Goal: Task Accomplishment & Management: Complete application form

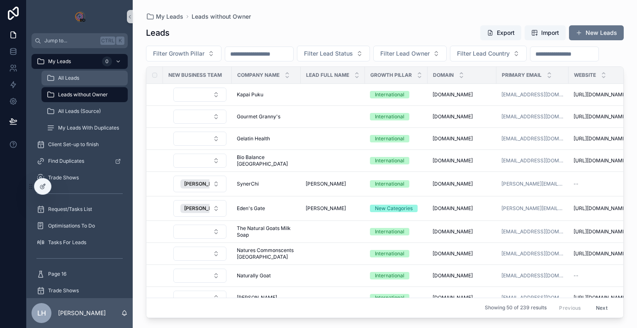
click at [72, 76] on span "All Leads" at bounding box center [68, 78] width 21 height 7
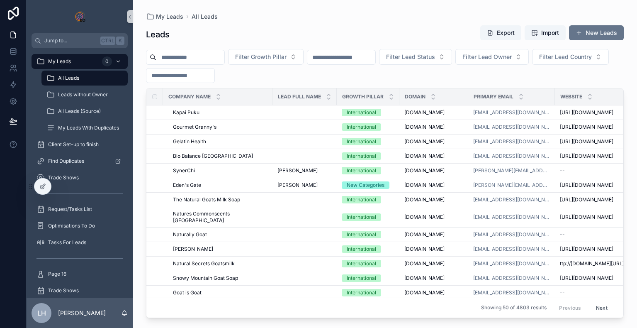
click at [212, 57] on input "scrollable content" at bounding box center [190, 57] width 68 height 12
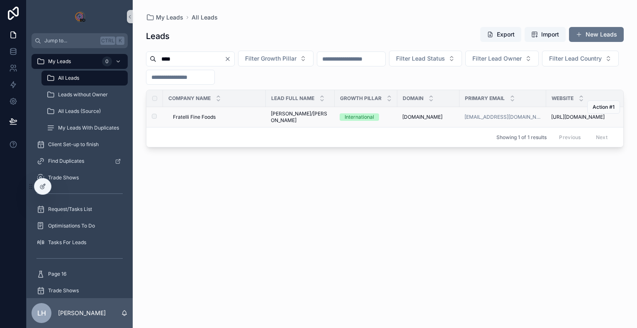
type input "****"
click at [199, 117] on span "Fratelli Fine Foods" at bounding box center [194, 117] width 43 height 7
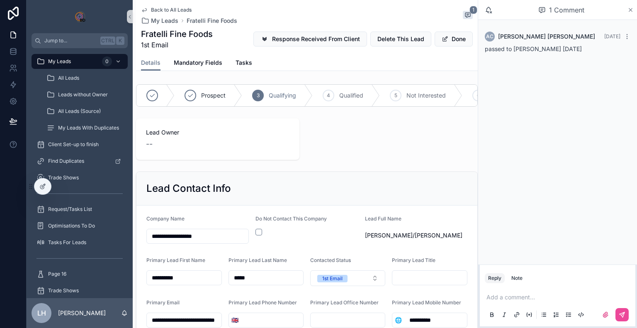
click at [630, 10] on icon "scrollable content" at bounding box center [630, 9] width 3 height 3
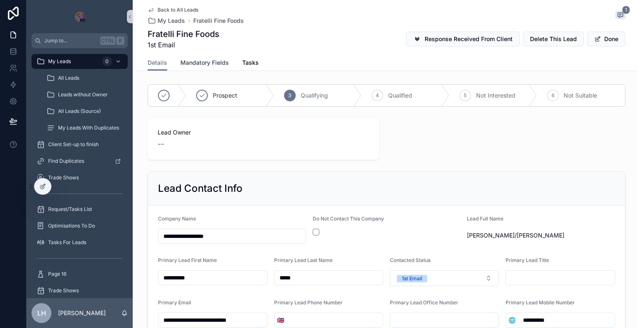
click at [210, 63] on span "Mandatory Fields" at bounding box center [204, 62] width 49 height 8
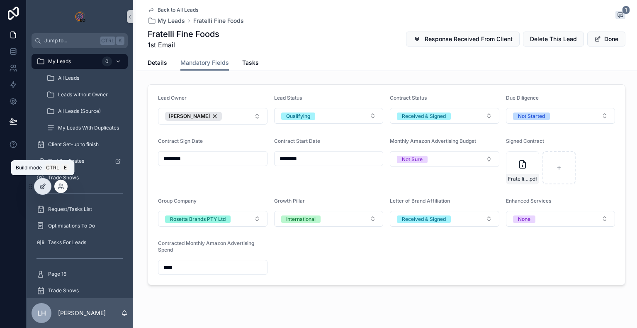
click at [43, 180] on div at bounding box center [42, 186] width 17 height 16
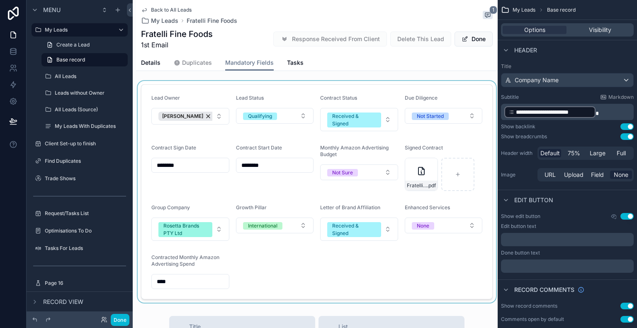
click at [206, 88] on div "scrollable content" at bounding box center [317, 191] width 362 height 221
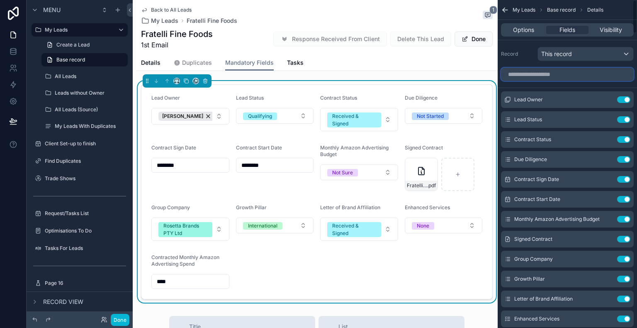
click at [536, 71] on input "scrollable content" at bounding box center [567, 74] width 133 height 13
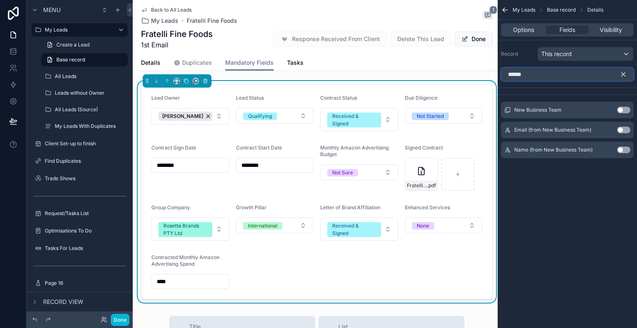
type input "******"
click at [623, 109] on button "Use setting" at bounding box center [623, 110] width 13 height 7
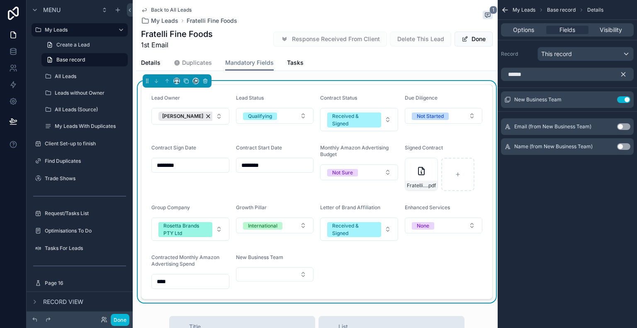
click at [274, 263] on div "New Business Team" at bounding box center [275, 259] width 78 height 10
click at [263, 256] on span "New Business Team" at bounding box center [259, 257] width 47 height 6
click at [622, 148] on button "Use setting" at bounding box center [623, 146] width 13 height 7
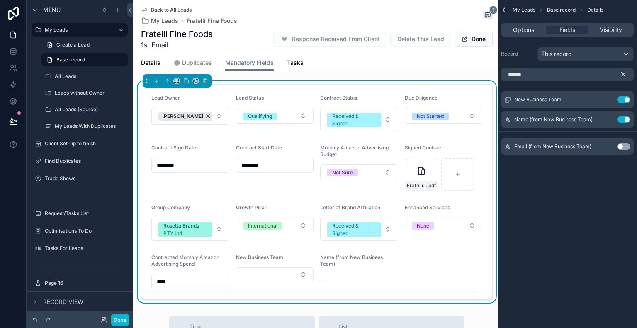
click at [625, 73] on icon "scrollable content" at bounding box center [624, 75] width 4 height 4
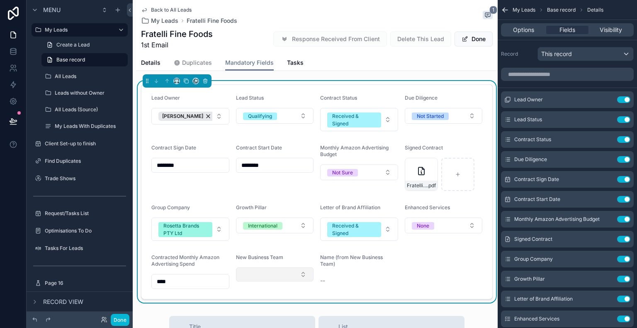
click at [299, 276] on button "Select Button" at bounding box center [275, 274] width 78 height 14
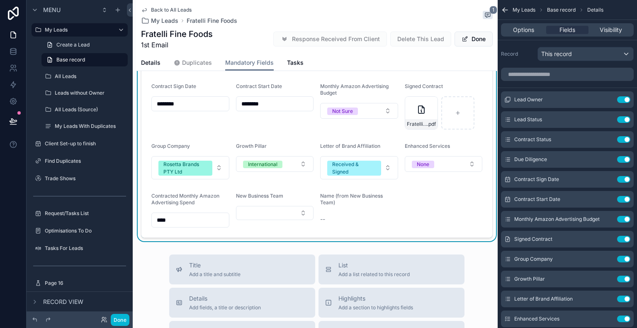
scroll to position [75, 0]
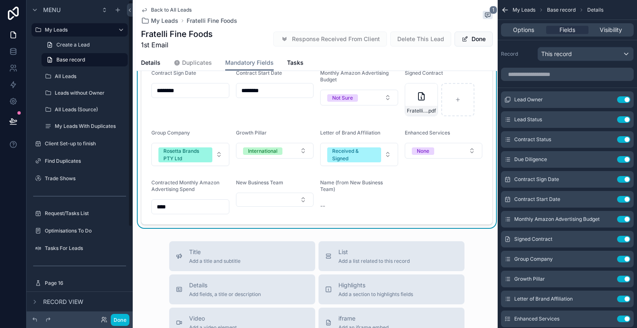
drag, startPoint x: 141, startPoint y: 33, endPoint x: 216, endPoint y: 34, distance: 75.5
click at [216, 34] on div "Fratelli Fine Foods 1st Email Response Received From Client Delete This Lead Do…" at bounding box center [317, 39] width 352 height 22
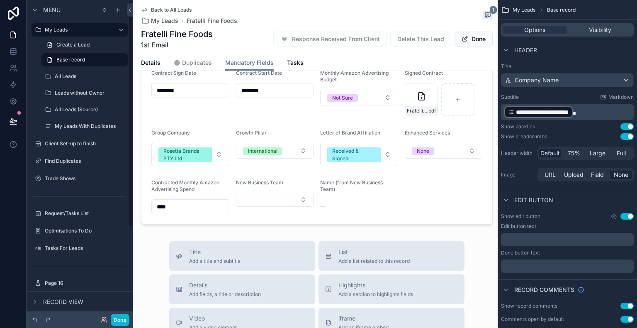
click at [216, 34] on div "Fratelli Fine Foods 1st Email Response Received From Client Delete This Lead Do…" at bounding box center [317, 39] width 352 height 22
drag, startPoint x: 212, startPoint y: 34, endPoint x: 141, endPoint y: 34, distance: 70.9
click at [141, 34] on h1 "Fratelli Fine Foods" at bounding box center [177, 34] width 72 height 12
copy h1 "Fratelli Fine Foods"
click at [360, 203] on div "scrollable content" at bounding box center [317, 116] width 362 height 221
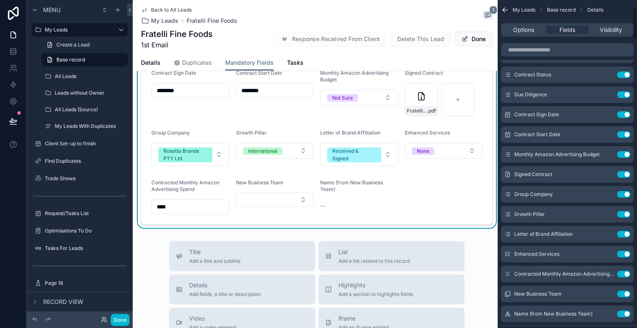
scroll to position [68, 0]
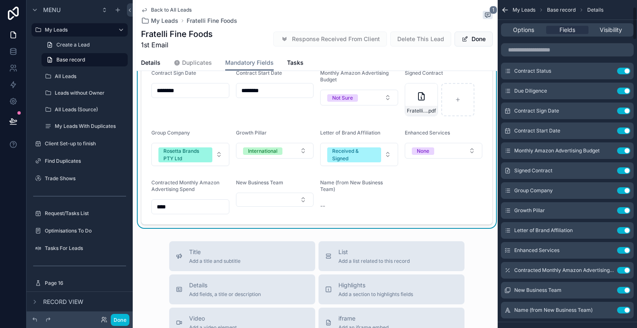
drag, startPoint x: 635, startPoint y: 24, endPoint x: 635, endPoint y: 31, distance: 7.1
click at [635, 31] on div "My Leads Base record Details Options Fields Visibility Record This record Lead …" at bounding box center [567, 164] width 139 height 328
click at [619, 310] on button "Use setting" at bounding box center [623, 309] width 13 height 7
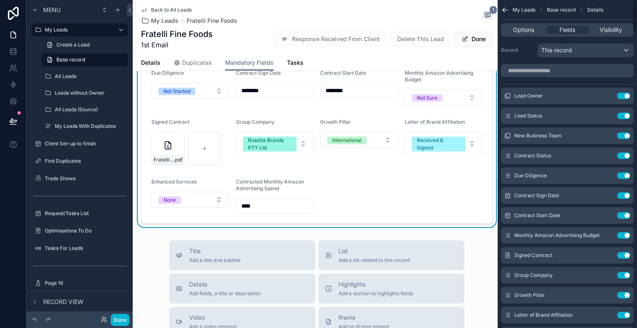
scroll to position [0, 0]
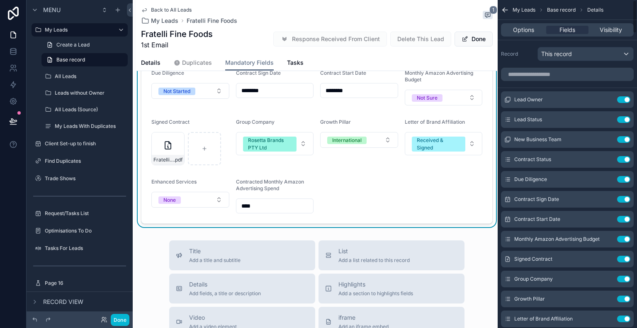
drag, startPoint x: 636, startPoint y: 27, endPoint x: 636, endPoint y: 19, distance: 8.3
click at [636, 19] on div "My Leads Base record Details Options Fields Visibility Record This record Lead …" at bounding box center [567, 164] width 139 height 328
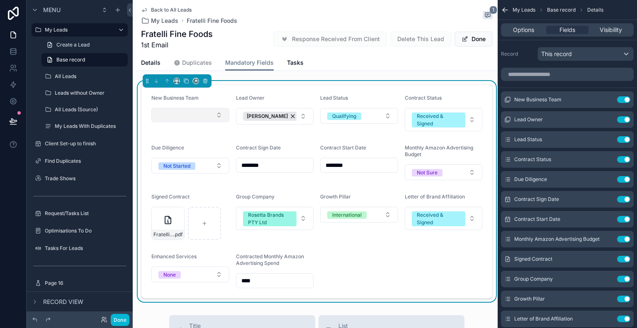
click at [211, 112] on button "Select Button" at bounding box center [190, 115] width 78 height 14
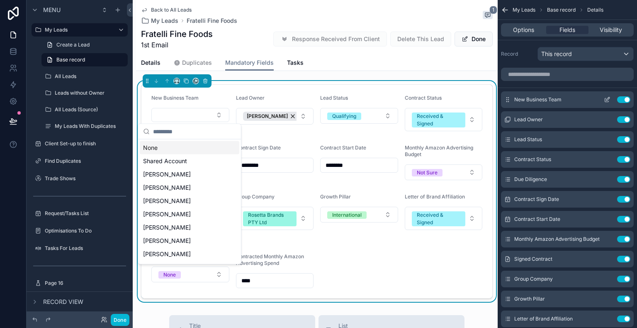
click at [561, 100] on span "New Business Team" at bounding box center [537, 99] width 47 height 7
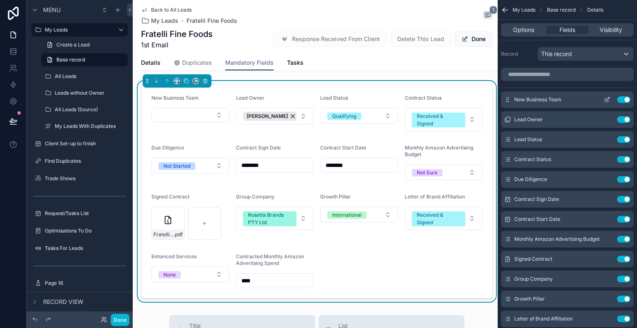
click at [561, 100] on span "New Business Team" at bounding box center [537, 99] width 47 height 7
click at [604, 99] on icon "scrollable content" at bounding box center [607, 99] width 7 height 7
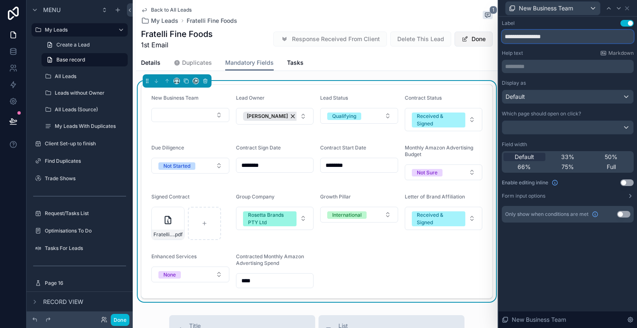
drag, startPoint x: 571, startPoint y: 35, endPoint x: 454, endPoint y: 34, distance: 116.1
click at [454, 34] on div "**********" at bounding box center [318, 164] width 637 height 328
type input "*"
type input "****"
type input "*"
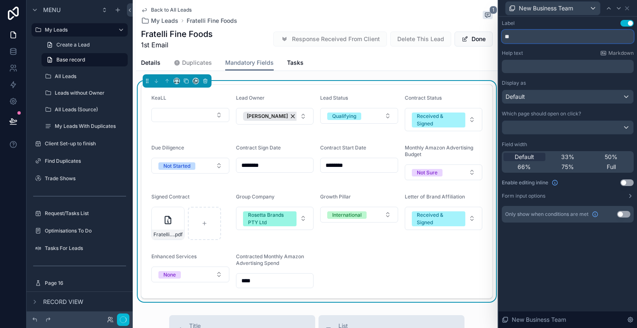
type input "*"
type input "**********"
click at [341, 61] on div "Details Duplicates Mandatory Fields Tasks" at bounding box center [317, 63] width 352 height 16
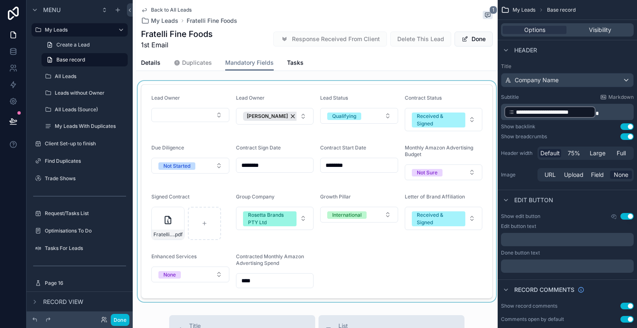
click at [398, 83] on div "scrollable content" at bounding box center [317, 191] width 362 height 221
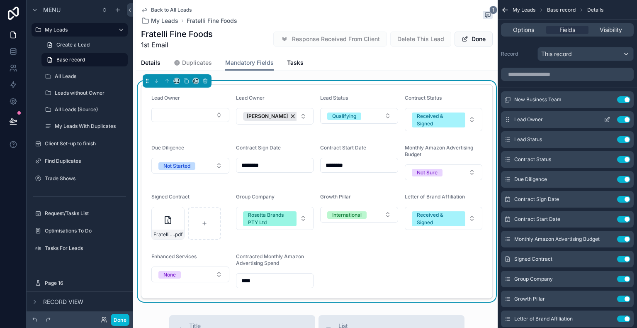
click at [622, 119] on button "Use setting" at bounding box center [623, 119] width 13 height 7
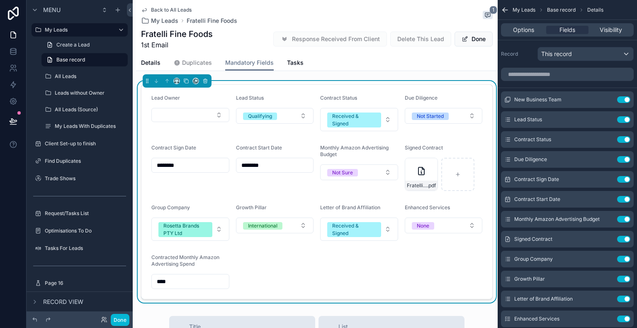
click at [335, 63] on div "Details Duplicates Mandatory Fields Tasks" at bounding box center [317, 63] width 352 height 16
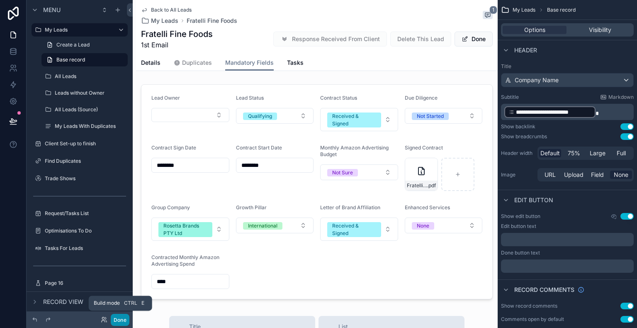
click at [121, 322] on button "Done" at bounding box center [120, 319] width 19 height 12
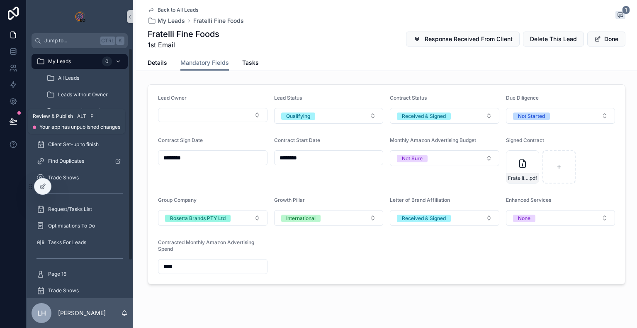
click at [17, 125] on icon at bounding box center [13, 121] width 8 height 8
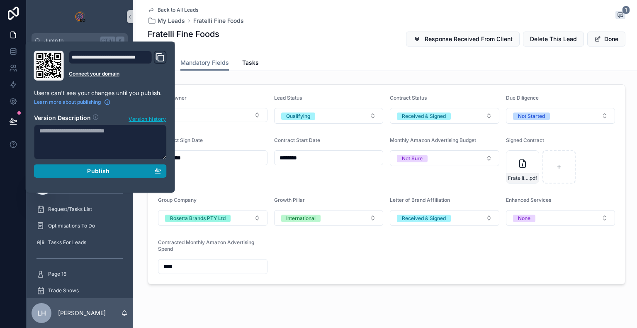
click at [83, 172] on div "Publish" at bounding box center [100, 170] width 122 height 7
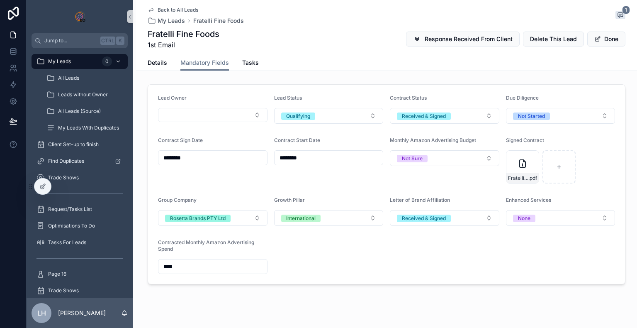
click at [231, 286] on div "Lead Owner Lead Status Qualifying Contract Status Received & Signed Due Diligen…" at bounding box center [386, 184] width 501 height 206
click at [217, 117] on button "Select Button" at bounding box center [212, 115] width 109 height 14
click at [239, 313] on div "Back to All Leads My Leads Fratelli Fine Foods 1 Fratelli Fine Foods 1st Email …" at bounding box center [386, 170] width 501 height 340
click at [217, 117] on button "Select Button" at bounding box center [212, 115] width 109 height 14
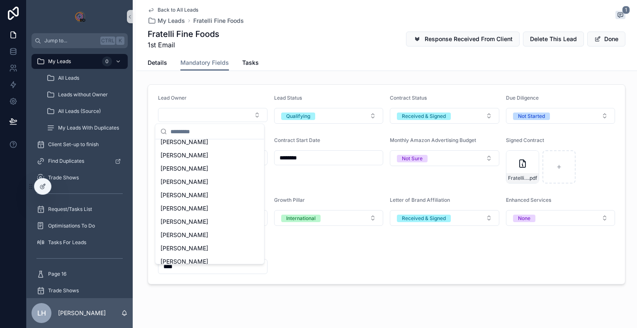
scroll to position [157, 0]
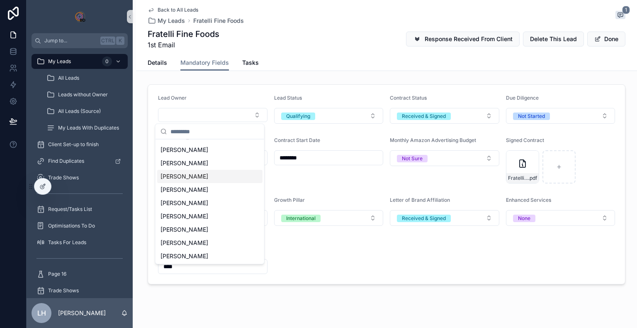
click at [196, 177] on span "[PERSON_NAME]" at bounding box center [184, 176] width 48 height 8
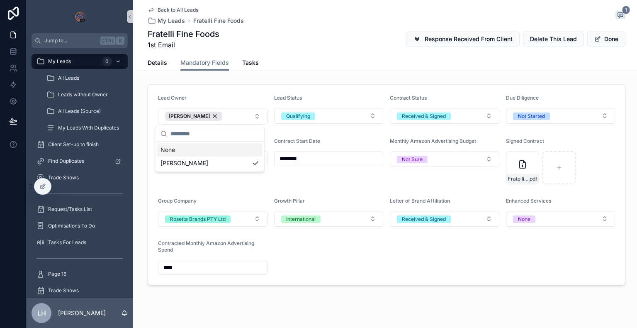
scroll to position [0, 0]
click at [178, 301] on div "Back to All Leads My Leads Fratelli Fine Foods 1 Fratelli Fine Foods 1st Email …" at bounding box center [386, 170] width 501 height 341
click at [209, 117] on div "[PERSON_NAME]" at bounding box center [193, 116] width 57 height 9
